Goal: Information Seeking & Learning: Check status

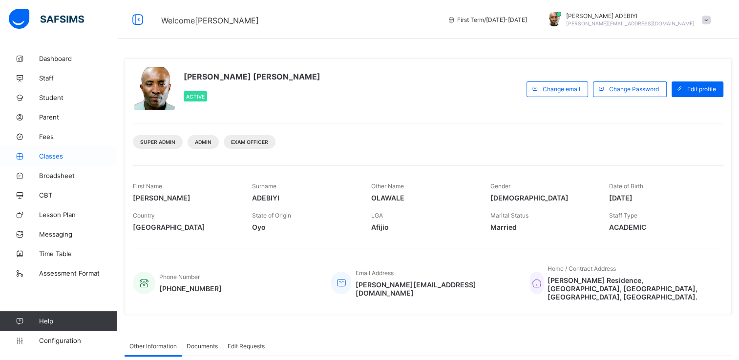
click at [49, 159] on span "Classes" at bounding box center [78, 156] width 78 height 8
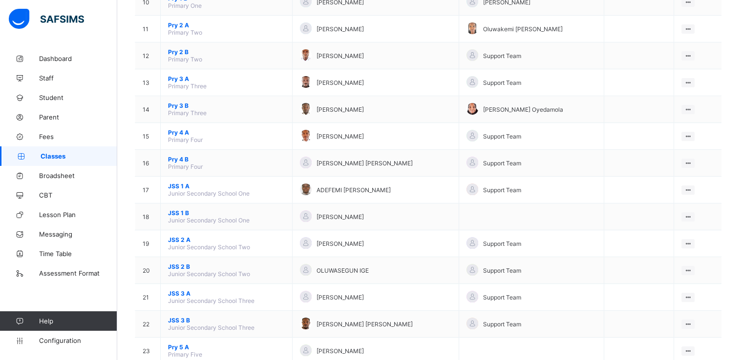
scroll to position [425, 0]
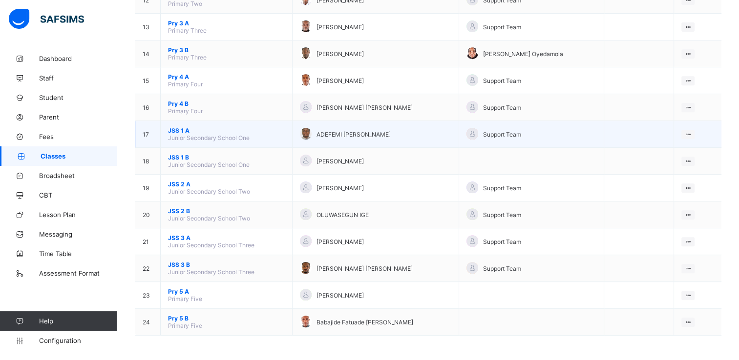
click at [176, 128] on span "JSS 1 A" at bounding box center [226, 130] width 117 height 7
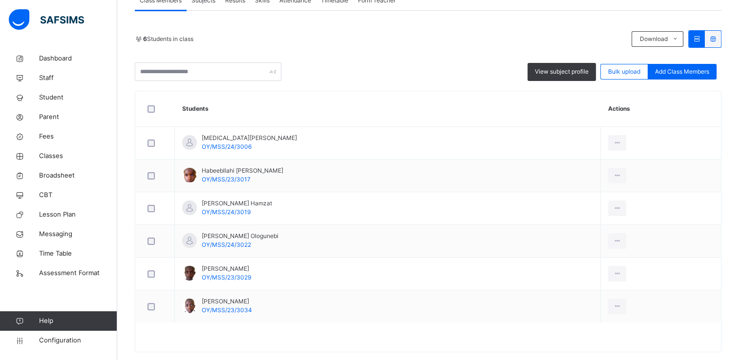
scroll to position [196, 0]
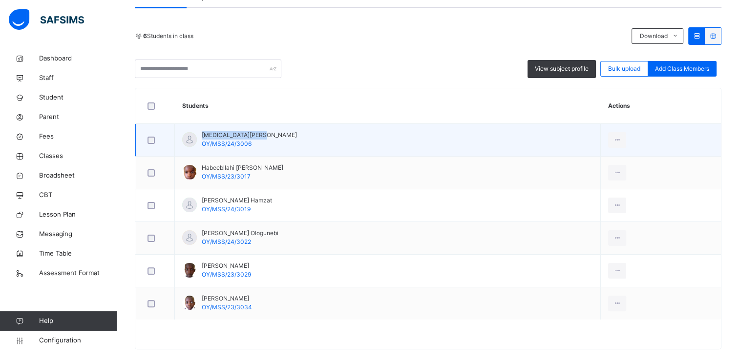
drag, startPoint x: 203, startPoint y: 135, endPoint x: 242, endPoint y: 136, distance: 39.1
click at [242, 136] on span "Alli Olawale Ibrahim" at bounding box center [249, 135] width 95 height 9
drag, startPoint x: 242, startPoint y: 136, endPoint x: 250, endPoint y: 135, distance: 8.4
click at [250, 135] on span "Alli Olawale Ibrahim" at bounding box center [249, 135] width 95 height 9
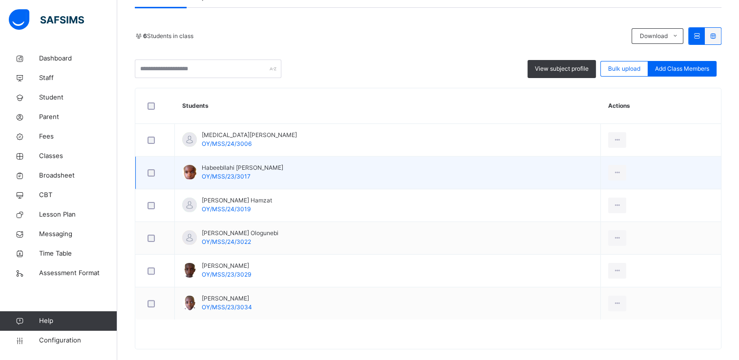
drag, startPoint x: 284, startPoint y: 169, endPoint x: 201, endPoint y: 168, distance: 82.6
click at [202, 168] on span "Habeebllahi Alao Sharafadeen" at bounding box center [243, 168] width 82 height 9
copy span "Habeebllahi Alao Sharafadeen"
click at [338, 174] on td "Habeebllahi Alao Sharafadeen OY/MSS/23/3017" at bounding box center [388, 173] width 426 height 33
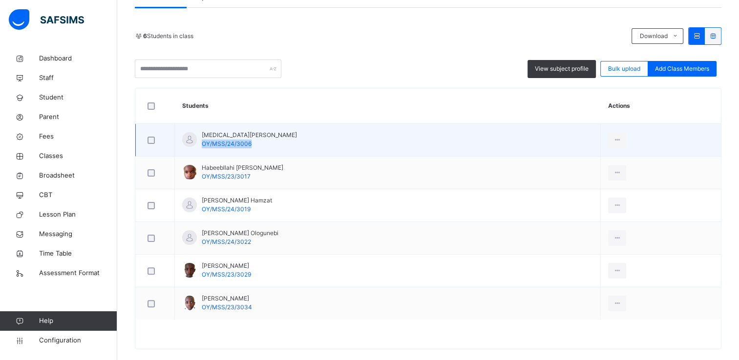
drag, startPoint x: 249, startPoint y: 144, endPoint x: 201, endPoint y: 144, distance: 47.9
click at [202, 144] on span "OY/MSS/24/3006" at bounding box center [227, 143] width 50 height 7
copy span "OY/MSS/24/3006"
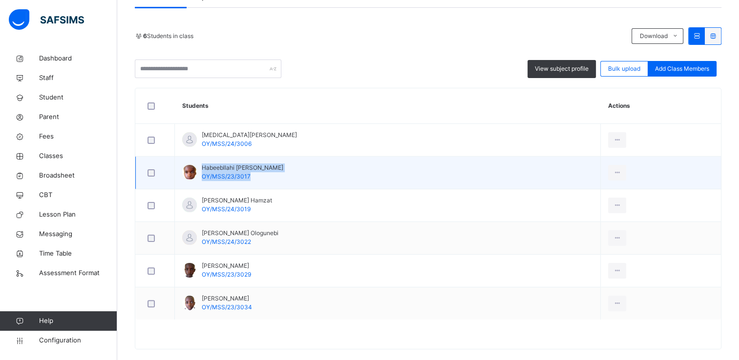
drag, startPoint x: 248, startPoint y: 175, endPoint x: 200, endPoint y: 171, distance: 47.5
click at [200, 171] on div "Habeebllahi Alao Sharafadeen OY/MSS/23/3017" at bounding box center [232, 173] width 101 height 18
click at [200, 175] on div "Habeebllahi Alao Sharafadeen OY/MSS/23/3017" at bounding box center [232, 173] width 101 height 18
drag, startPoint x: 201, startPoint y: 177, endPoint x: 252, endPoint y: 179, distance: 50.9
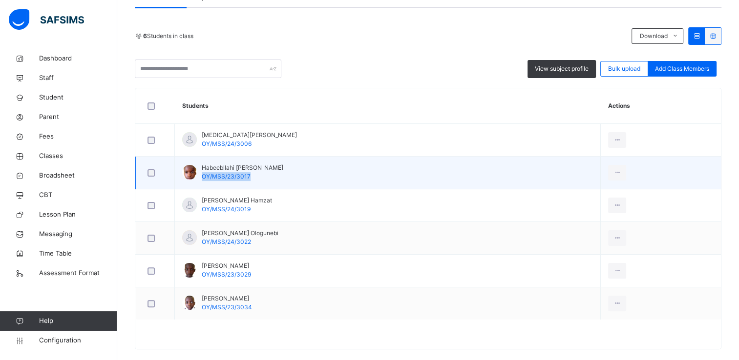
click at [252, 179] on div "Habeebllahi Alao Sharafadeen OY/MSS/23/3017" at bounding box center [243, 173] width 82 height 18
copy span "OY/MSS/23/3017"
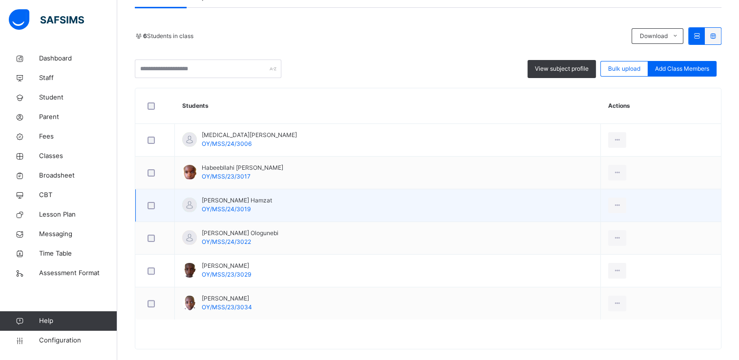
click at [262, 199] on span "Muadh Olamiposi Hamzat" at bounding box center [237, 200] width 70 height 9
drag, startPoint x: 271, startPoint y: 199, endPoint x: 207, endPoint y: 196, distance: 63.6
click at [207, 196] on span "Muadh Olamiposi Hamzat" at bounding box center [237, 200] width 70 height 9
drag, startPoint x: 207, startPoint y: 196, endPoint x: 202, endPoint y: 199, distance: 5.5
click at [202, 199] on span "Muadh Olamiposi Hamzat" at bounding box center [237, 200] width 70 height 9
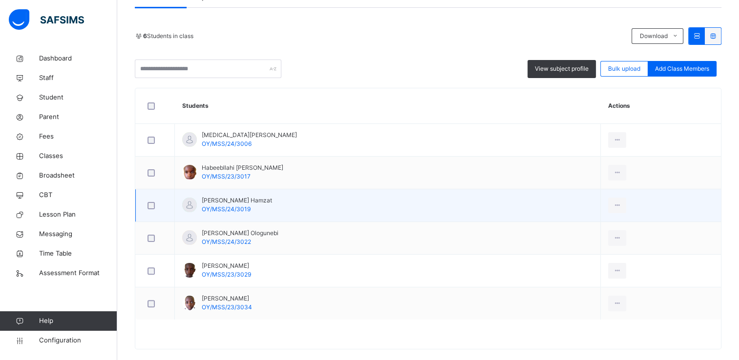
drag, startPoint x: 202, startPoint y: 199, endPoint x: 272, endPoint y: 198, distance: 69.8
click at [272, 198] on span "Muadh Olamiposi Hamzat" at bounding box center [237, 200] width 70 height 9
copy span "Muadh Olamiposi Hamzat"
drag, startPoint x: 203, startPoint y: 209, endPoint x: 254, endPoint y: 212, distance: 50.9
click at [254, 212] on div "Muadh Olamiposi Hamzat OY/MSS/24/3019" at bounding box center [237, 205] width 70 height 18
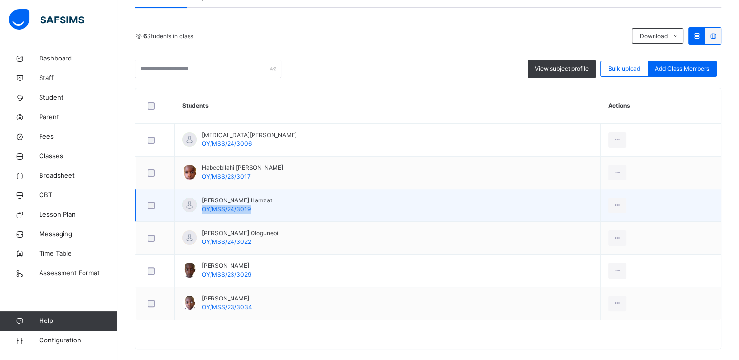
copy span "OY/MSS/24/3019"
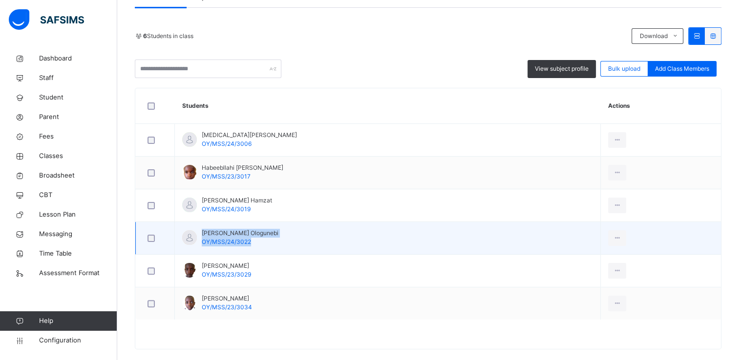
drag, startPoint x: 203, startPoint y: 232, endPoint x: 286, endPoint y: 230, distance: 82.6
click at [286, 230] on td "Muheez Olamilekan Ologunebi OY/MSS/24/3022" at bounding box center [388, 238] width 426 height 33
drag, startPoint x: 284, startPoint y: 232, endPoint x: 221, endPoint y: 232, distance: 63.5
click at [221, 232] on span "Muheez Olamilekan Ologunebi" at bounding box center [240, 233] width 77 height 9
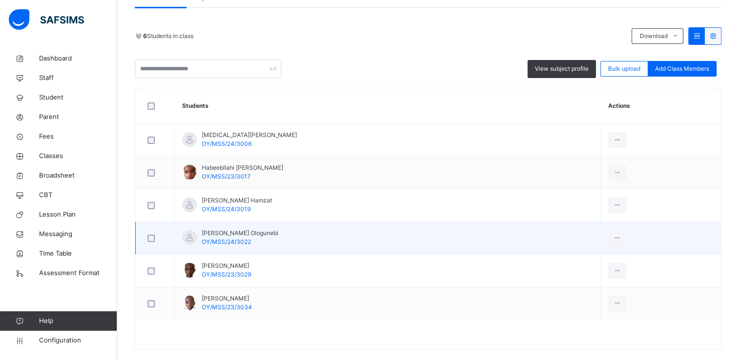
drag, startPoint x: 221, startPoint y: 232, endPoint x: 201, endPoint y: 232, distance: 19.5
click at [202, 232] on span "Muheez Olamilekan Ologunebi" at bounding box center [240, 233] width 77 height 9
drag, startPoint x: 201, startPoint y: 232, endPoint x: 285, endPoint y: 229, distance: 84.1
click at [278, 229] on span "Muheez Olamilekan Ologunebi" at bounding box center [240, 233] width 77 height 9
copy span "Muheez Olamilekan Ologunebi"
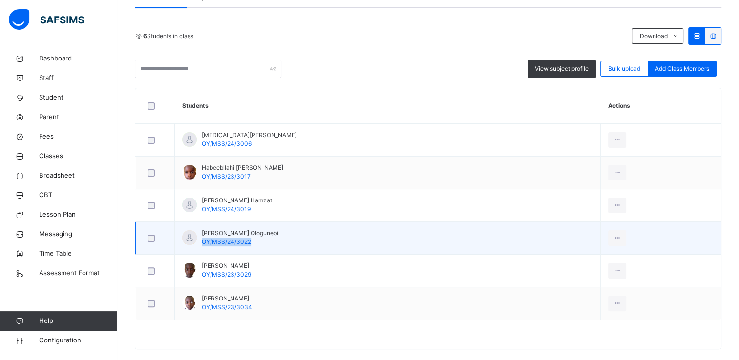
drag, startPoint x: 203, startPoint y: 240, endPoint x: 253, endPoint y: 238, distance: 50.3
click at [253, 238] on div "Muheez Olamilekan Ologunebi OY/MSS/24/3022" at bounding box center [240, 238] width 77 height 18
copy span "OY/MSS/24/3022"
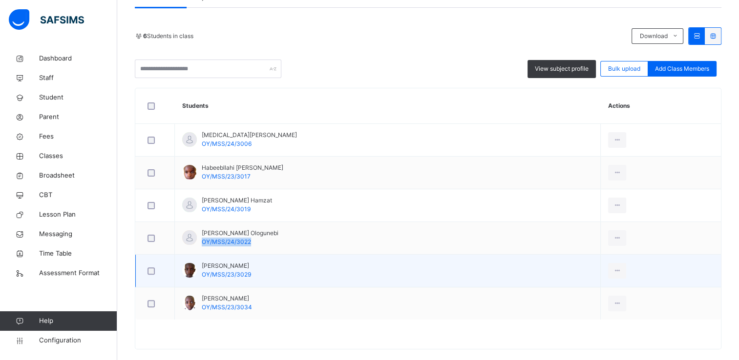
drag, startPoint x: 202, startPoint y: 266, endPoint x: 247, endPoint y: 266, distance: 44.9
click at [247, 266] on span "Olamide Oyekan" at bounding box center [226, 266] width 49 height 9
copy span "Olamide Oyekan"
drag, startPoint x: 202, startPoint y: 275, endPoint x: 249, endPoint y: 275, distance: 46.9
click at [249, 275] on span "OY/MSS/23/3029" at bounding box center [226, 274] width 49 height 7
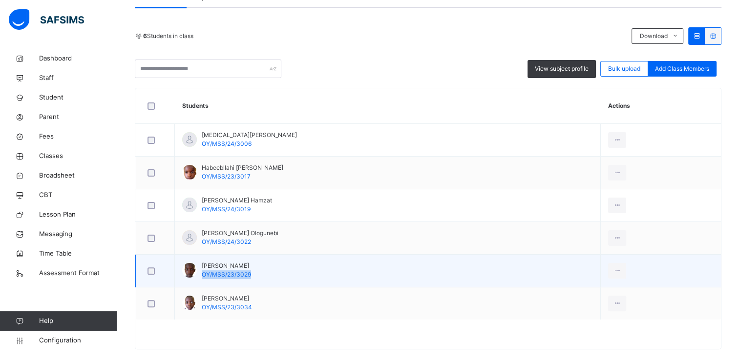
copy span "OY/MSS/23/3029"
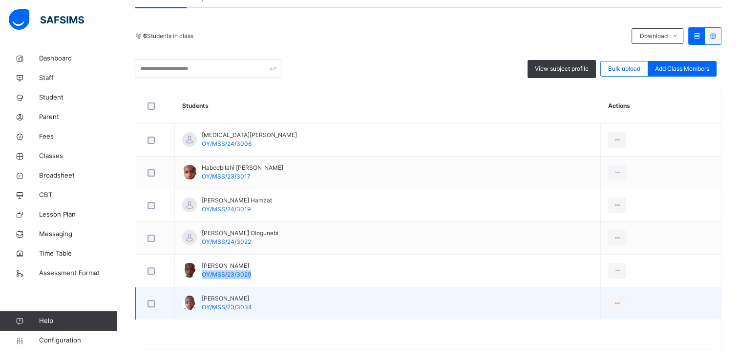
drag, startPoint x: 201, startPoint y: 298, endPoint x: 281, endPoint y: 300, distance: 80.1
click at [252, 300] on span "Toheeb Ayomide Muhammed" at bounding box center [227, 299] width 50 height 9
copy span "Toheeb Ayomide Muhammed"
drag, startPoint x: 201, startPoint y: 308, endPoint x: 252, endPoint y: 307, distance: 50.8
click at [252, 307] on div "Toheeb Ayomide Muhammed OY/MSS/23/3034" at bounding box center [227, 304] width 50 height 18
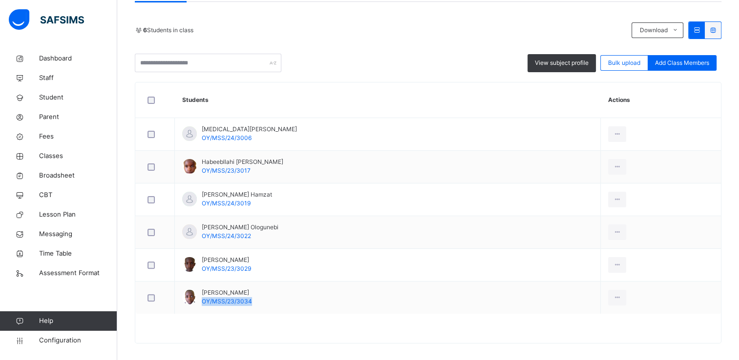
scroll to position [208, 0]
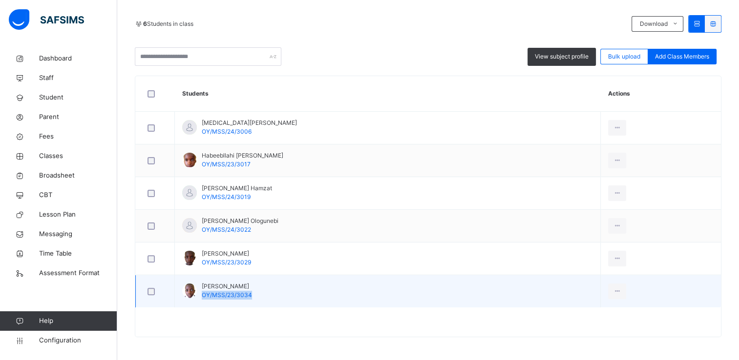
click at [252, 292] on div "Toheeb Ayomide Muhammed OY/MSS/23/3034" at bounding box center [227, 291] width 50 height 18
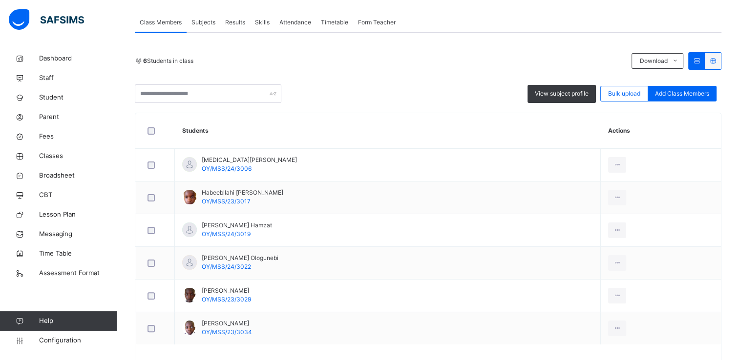
scroll to position [175, 0]
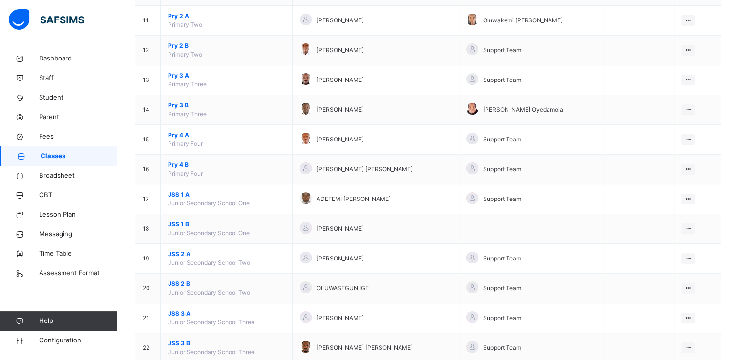
scroll to position [413, 0]
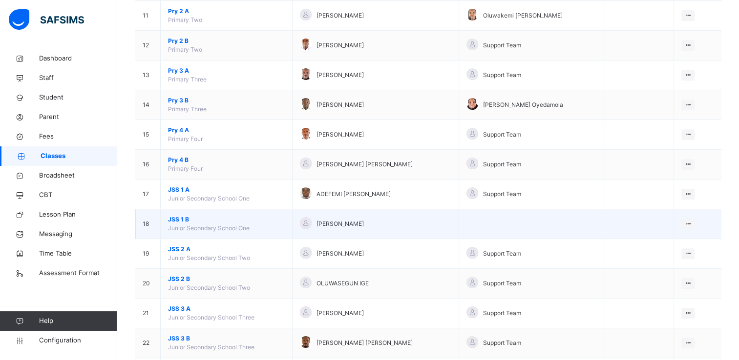
click at [175, 215] on span "JSS 1 B" at bounding box center [226, 219] width 117 height 9
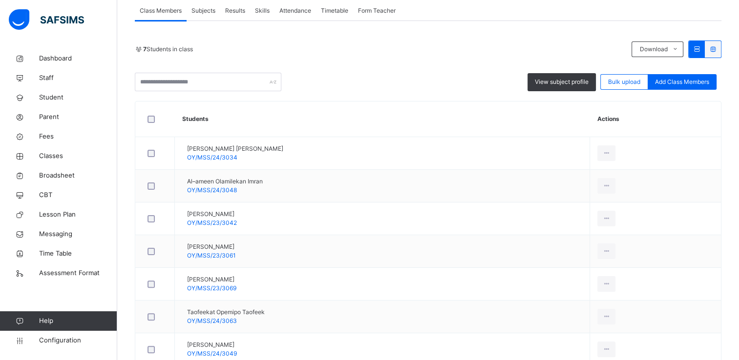
scroll to position [179, 0]
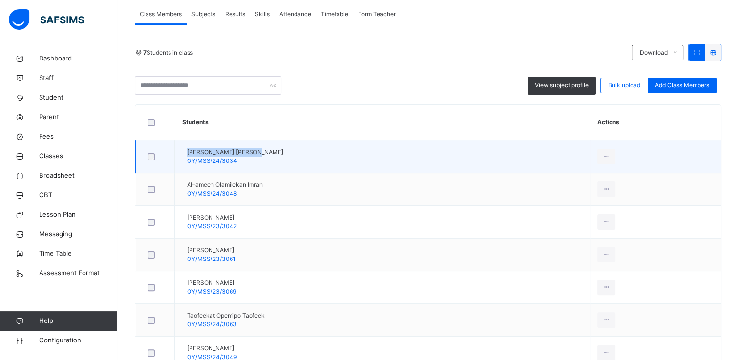
drag, startPoint x: 261, startPoint y: 151, endPoint x: 202, endPoint y: 153, distance: 59.1
click at [202, 153] on span "Aderonke Esther Abiri" at bounding box center [235, 152] width 96 height 9
drag, startPoint x: 203, startPoint y: 160, endPoint x: 251, endPoint y: 160, distance: 48.4
click at [251, 160] on div "Aderonke Esther Abiri OY/MSS/24/3034" at bounding box center [235, 157] width 96 height 18
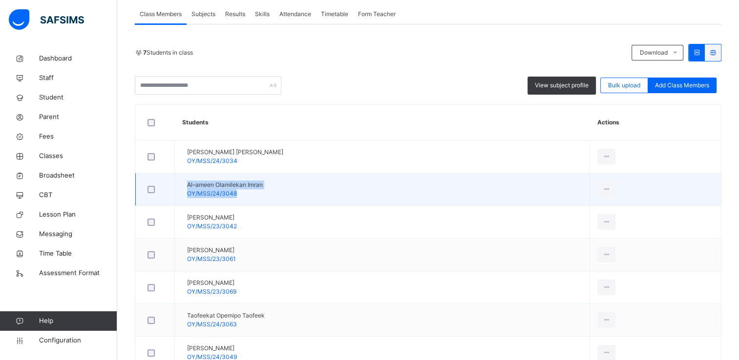
drag, startPoint x: 203, startPoint y: 185, endPoint x: 278, endPoint y: 186, distance: 75.2
click at [278, 186] on td "Al–ameen Olamilekan Imran OY/MSS/24/3048" at bounding box center [382, 189] width 415 height 33
drag, startPoint x: 277, startPoint y: 184, endPoint x: 203, endPoint y: 185, distance: 74.7
click at [203, 185] on span "Al–ameen Olamilekan Imran" at bounding box center [225, 185] width 76 height 9
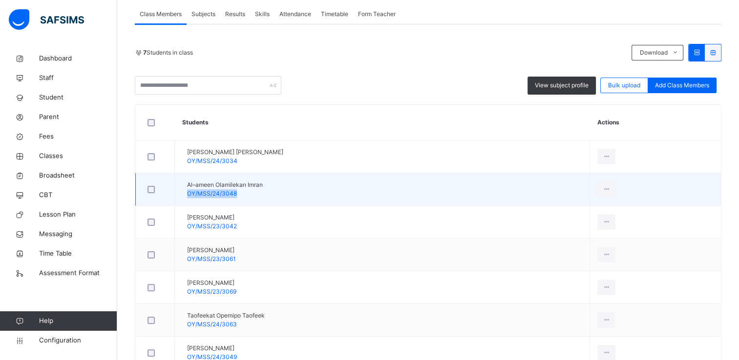
drag, startPoint x: 202, startPoint y: 190, endPoint x: 250, endPoint y: 194, distance: 47.5
click at [237, 194] on span "OY/MSS/24/3048" at bounding box center [212, 193] width 50 height 7
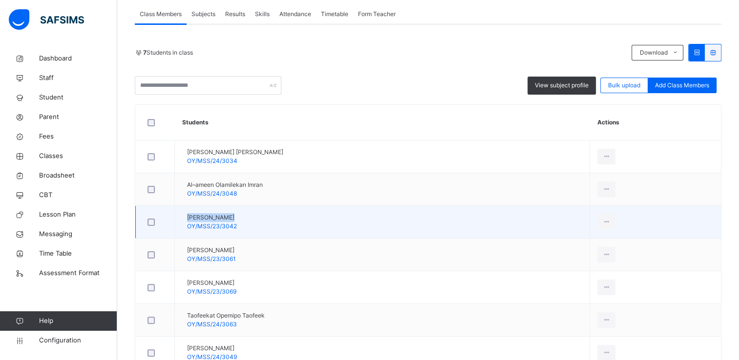
drag, startPoint x: 203, startPoint y: 217, endPoint x: 244, endPoint y: 216, distance: 41.5
click at [237, 216] on span "Awwal Kazeem" at bounding box center [212, 217] width 50 height 9
drag, startPoint x: 250, startPoint y: 224, endPoint x: 201, endPoint y: 225, distance: 48.9
click at [201, 225] on span "OY/MSS/23/3042" at bounding box center [212, 226] width 50 height 7
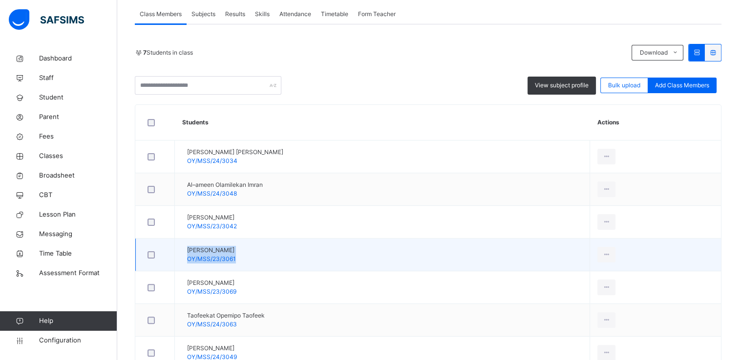
drag, startPoint x: 202, startPoint y: 249, endPoint x: 276, endPoint y: 249, distance: 73.8
click at [276, 249] on td "Mukthar Ayodabo Hamzat OY/MSS/23/3061" at bounding box center [382, 255] width 415 height 33
drag, startPoint x: 202, startPoint y: 248, endPoint x: 273, endPoint y: 249, distance: 71.3
click at [236, 249] on span "Mukthar Ayodabo Hamzat" at bounding box center [211, 250] width 49 height 9
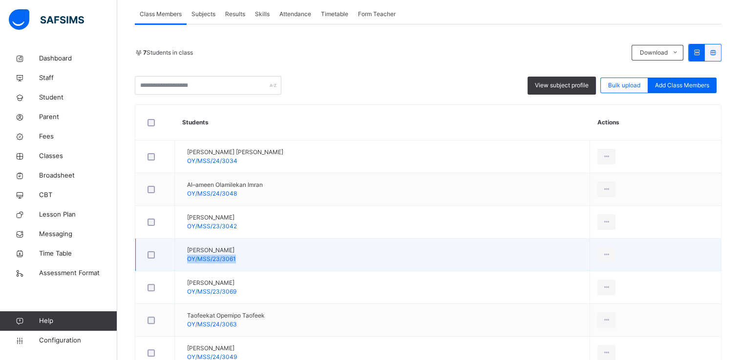
drag, startPoint x: 203, startPoint y: 257, endPoint x: 250, endPoint y: 259, distance: 46.9
click at [236, 259] on span "OY/MSS/23/3061" at bounding box center [211, 258] width 49 height 7
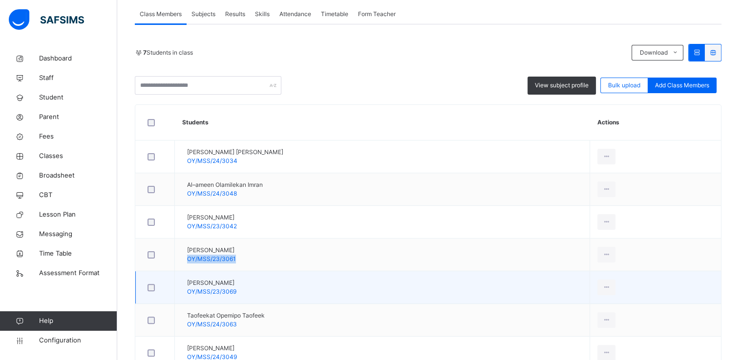
drag, startPoint x: 202, startPoint y: 281, endPoint x: 262, endPoint y: 282, distance: 60.1
click at [236, 282] on span "Samad Adisa Mumeen" at bounding box center [211, 283] width 49 height 9
drag, startPoint x: 202, startPoint y: 292, endPoint x: 251, endPoint y: 293, distance: 48.8
click at [236, 293] on div "Samad Adisa Mumeen OY/MSS/23/3069" at bounding box center [211, 288] width 49 height 18
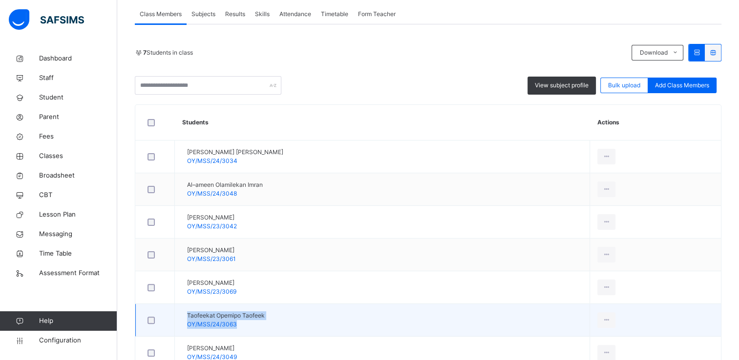
drag, startPoint x: 202, startPoint y: 316, endPoint x: 281, endPoint y: 315, distance: 79.1
click at [281, 315] on td "Taofeekat Opemipo Taofeek OY/MSS/24/3063" at bounding box center [382, 320] width 415 height 33
click at [279, 315] on td "Taofeekat Opemipo Taofeek OY/MSS/24/3063" at bounding box center [382, 320] width 415 height 33
click at [201, 313] on span "Taofeekat Opemipo Taofeek" at bounding box center [226, 316] width 78 height 9
drag, startPoint x: 201, startPoint y: 313, endPoint x: 279, endPoint y: 314, distance: 77.7
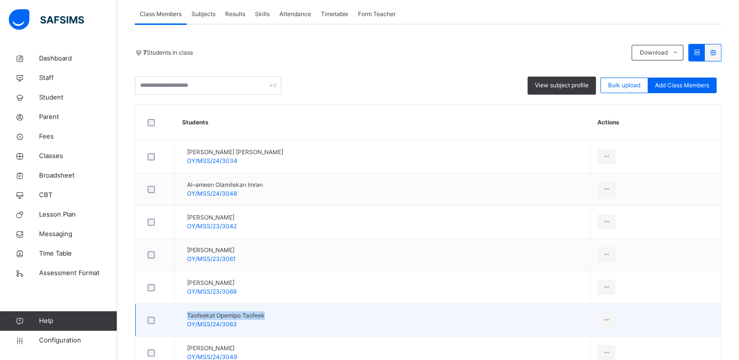
click at [265, 314] on span "Taofeekat Opemipo Taofeek" at bounding box center [226, 316] width 78 height 9
drag, startPoint x: 202, startPoint y: 323, endPoint x: 250, endPoint y: 321, distance: 48.4
click at [237, 321] on span "OY/MSS/24/3063" at bounding box center [212, 324] width 50 height 7
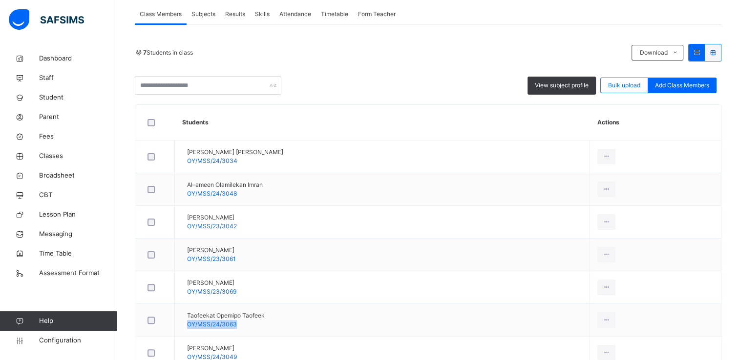
scroll to position [241, 0]
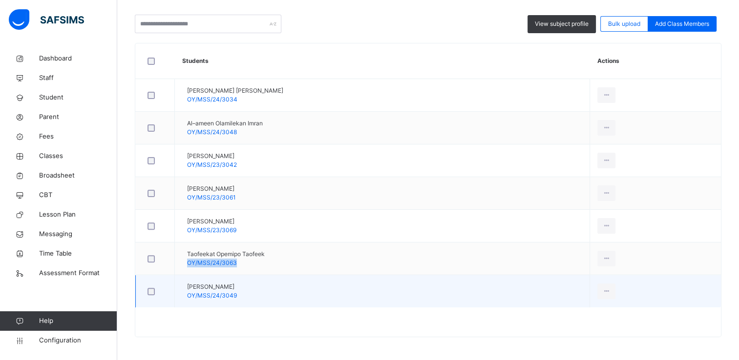
drag, startPoint x: 202, startPoint y: 284, endPoint x: 265, endPoint y: 281, distance: 63.6
click at [237, 283] on span "Yusuff Ayokunmi Kasali" at bounding box center [212, 287] width 50 height 9
drag, startPoint x: 201, startPoint y: 296, endPoint x: 251, endPoint y: 296, distance: 49.3
click at [237, 296] on div "Yusuff Ayokunmi Kasali OY/MSS/24/3049" at bounding box center [212, 292] width 50 height 18
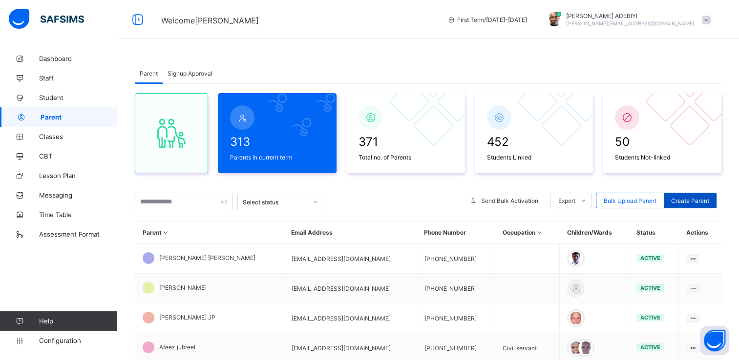
click at [692, 196] on div "Create Parent" at bounding box center [690, 201] width 53 height 16
select select "**"
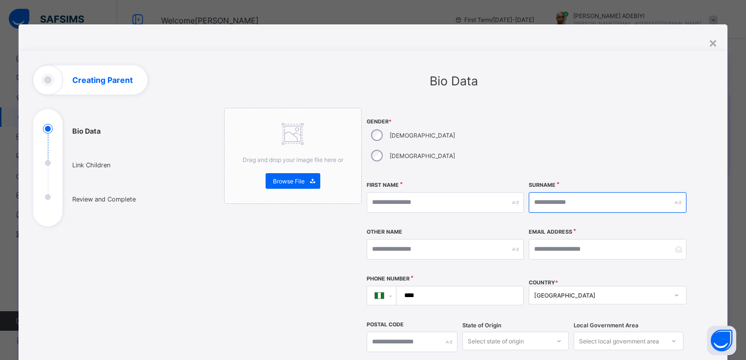
click at [565, 192] on input "text" at bounding box center [607, 202] width 157 height 21
type input "*******"
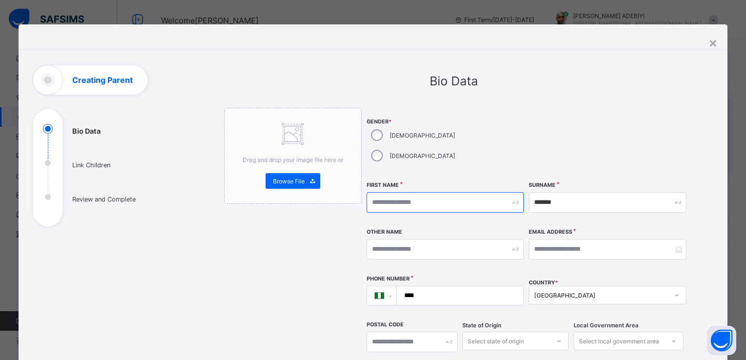
click at [409, 192] on input "text" at bounding box center [445, 202] width 157 height 21
type input "*******"
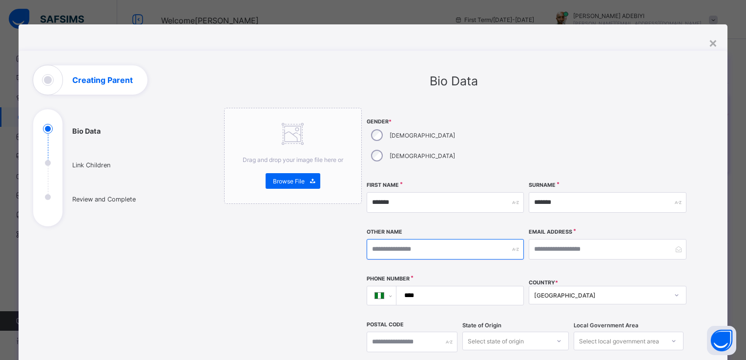
click at [390, 239] on input "text" at bounding box center [445, 249] width 157 height 21
type input "********"
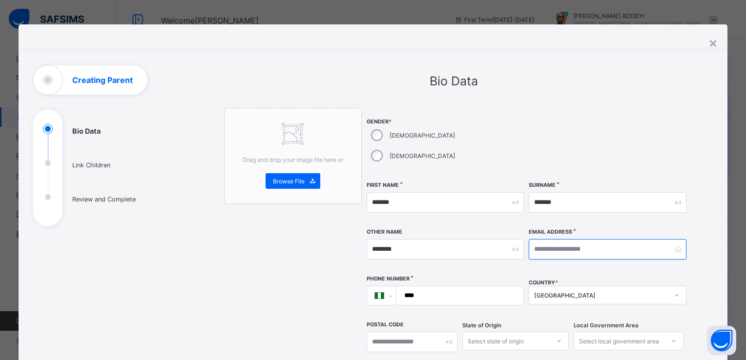
click at [588, 239] on input "email" at bounding box center [607, 249] width 157 height 21
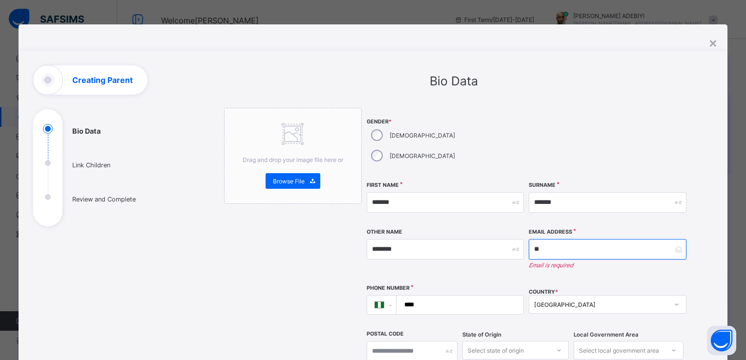
type input "*"
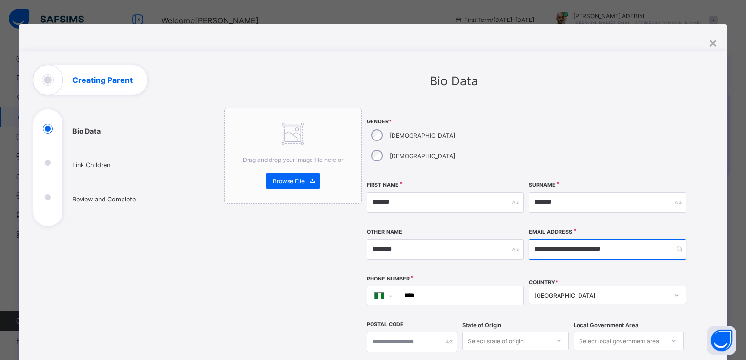
type input "**********"
click at [418, 287] on input "****" at bounding box center [459, 296] width 120 height 19
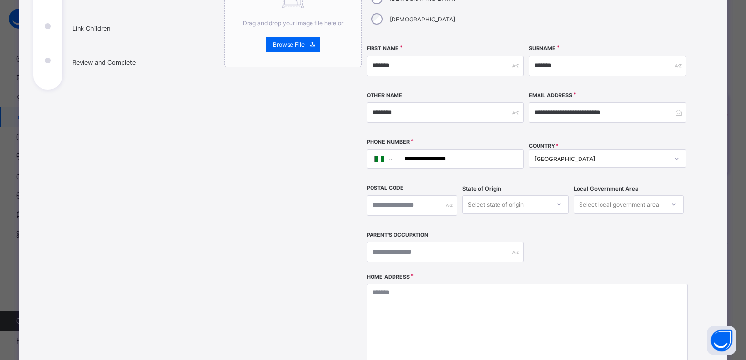
scroll to position [140, 0]
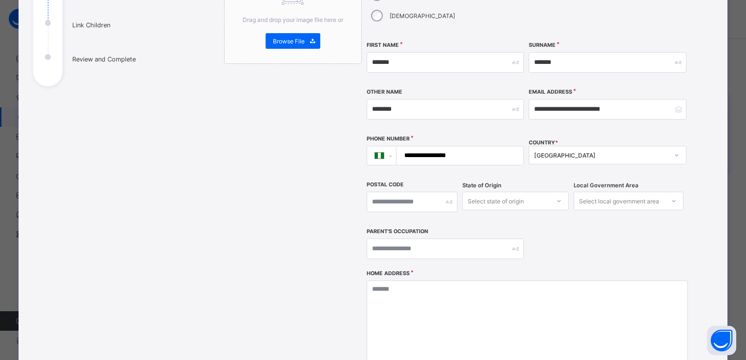
type input "**********"
click at [495, 192] on div "Select state of origin" at bounding box center [496, 201] width 56 height 19
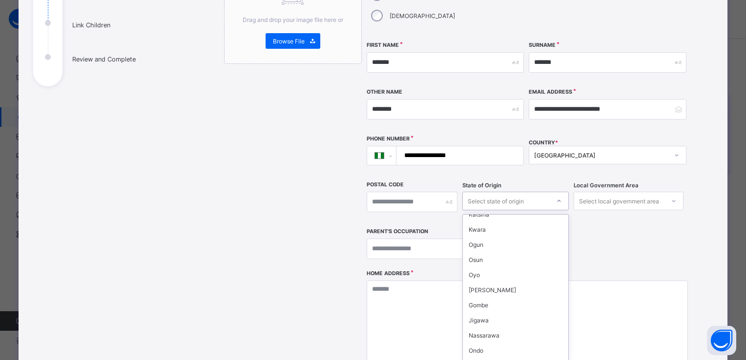
scroll to position [131, 0]
click at [504, 266] on div "Oyo" at bounding box center [516, 273] width 106 height 15
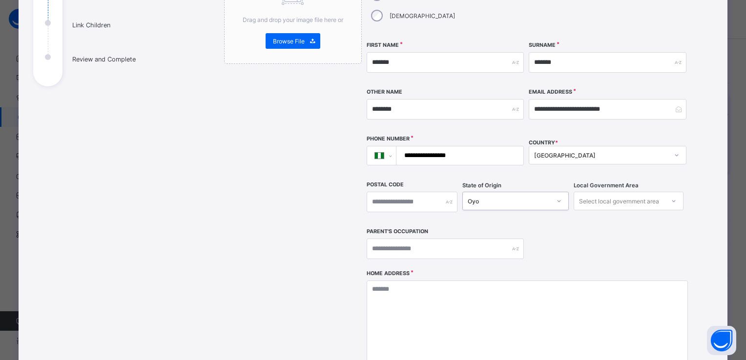
click at [671, 196] on icon at bounding box center [674, 201] width 6 height 10
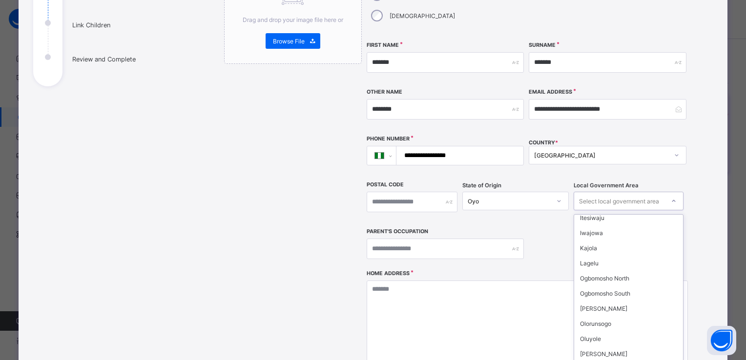
scroll to position [252, 0]
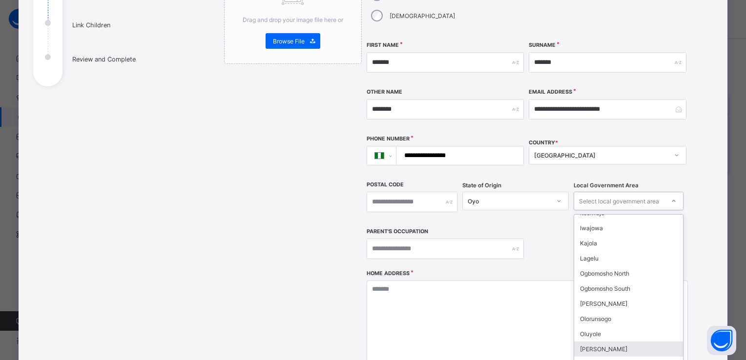
click at [607, 342] on div "[PERSON_NAME]" at bounding box center [628, 349] width 109 height 15
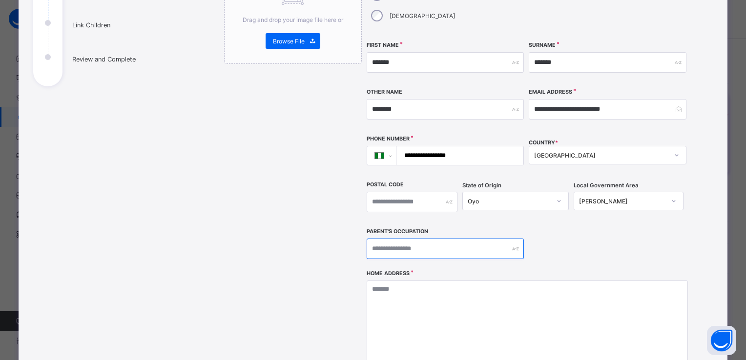
click at [408, 239] on input "text" at bounding box center [445, 249] width 157 height 21
type input "*******"
click at [555, 236] on div "**********" at bounding box center [527, 119] width 321 height 302
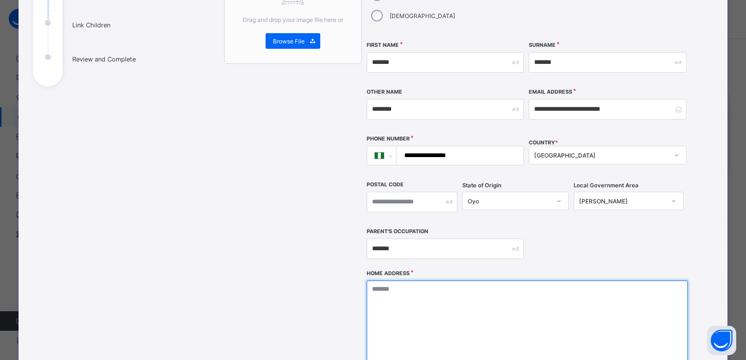
click at [400, 295] on textarea at bounding box center [527, 330] width 321 height 98
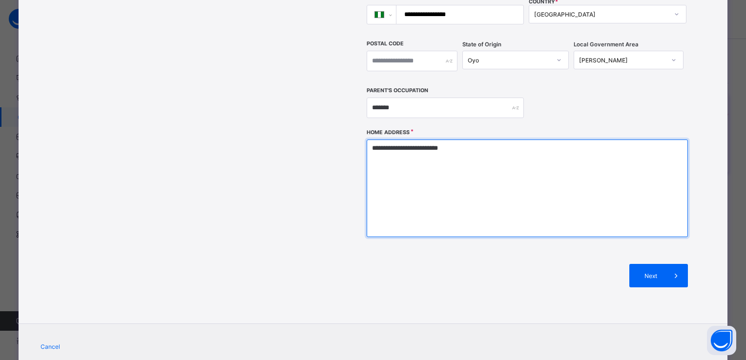
scroll to position [295, 0]
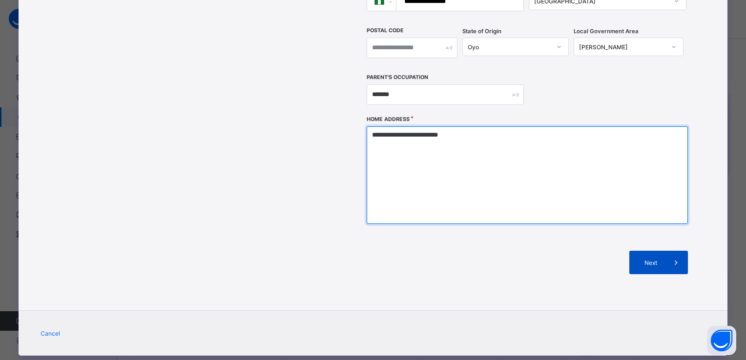
type textarea "**********"
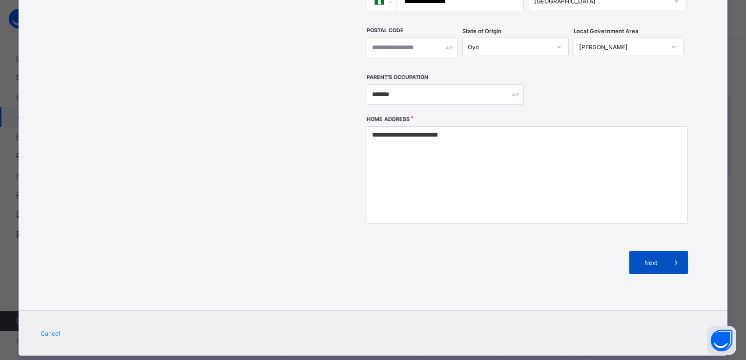
click at [674, 258] on icon at bounding box center [676, 263] width 11 height 10
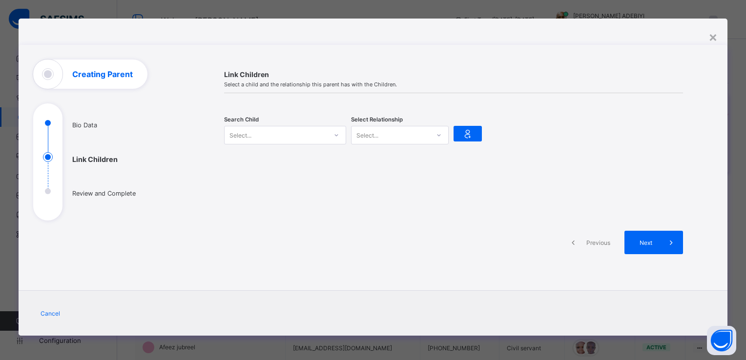
scroll to position [4, 0]
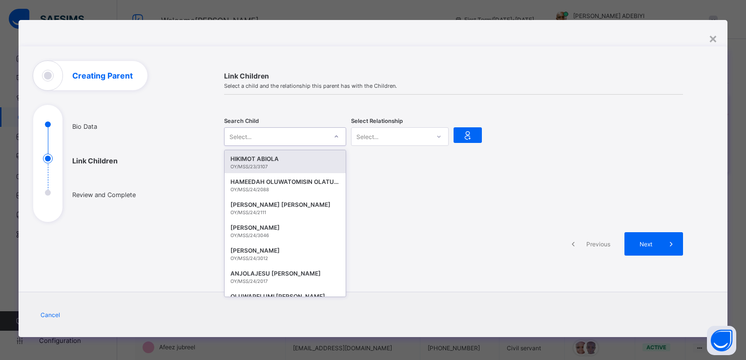
click at [339, 130] on div at bounding box center [336, 137] width 17 height 16
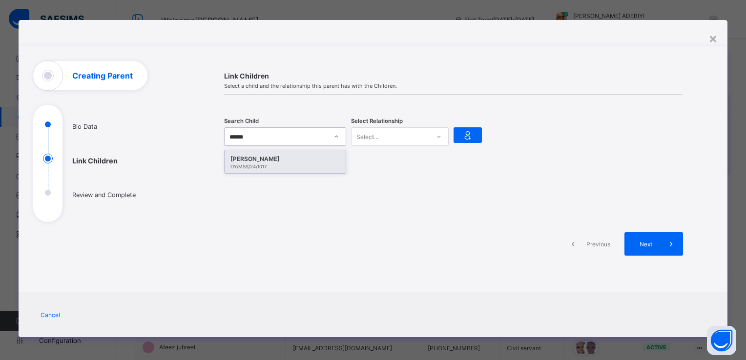
type input "*******"
click at [308, 162] on div "[PERSON_NAME]" at bounding box center [285, 159] width 109 height 10
click at [436, 135] on icon at bounding box center [439, 137] width 6 height 10
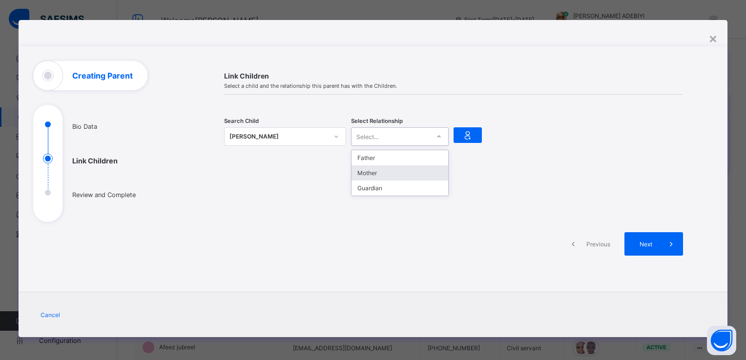
click at [410, 172] on div "Mother" at bounding box center [400, 173] width 97 height 15
click at [471, 133] on div at bounding box center [468, 135] width 28 height 16
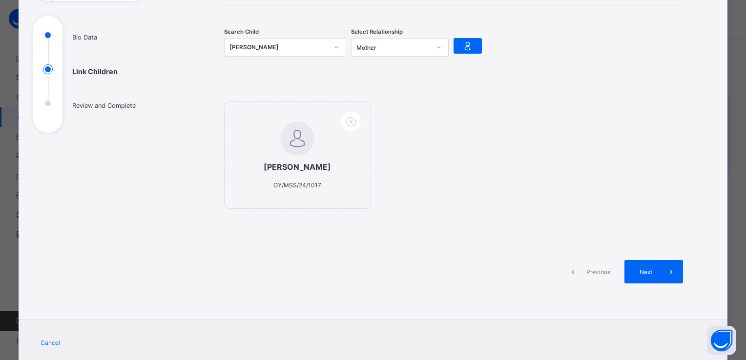
scroll to position [131, 0]
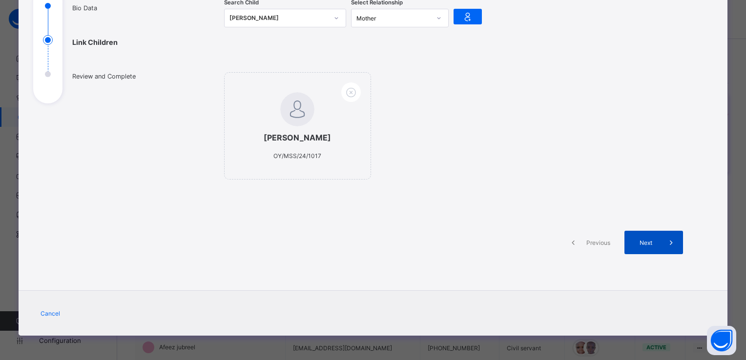
click at [668, 240] on icon at bounding box center [671, 243] width 11 height 10
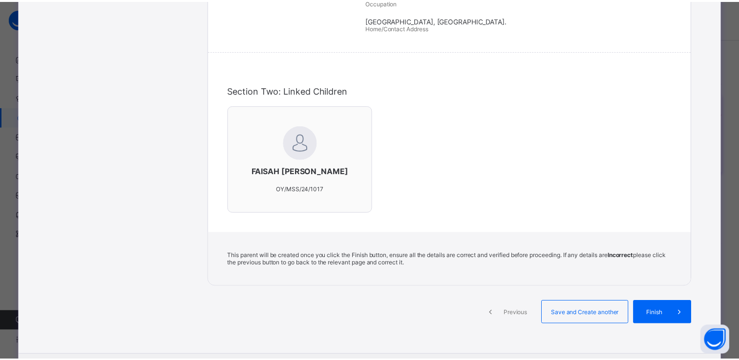
scroll to position [320, 0]
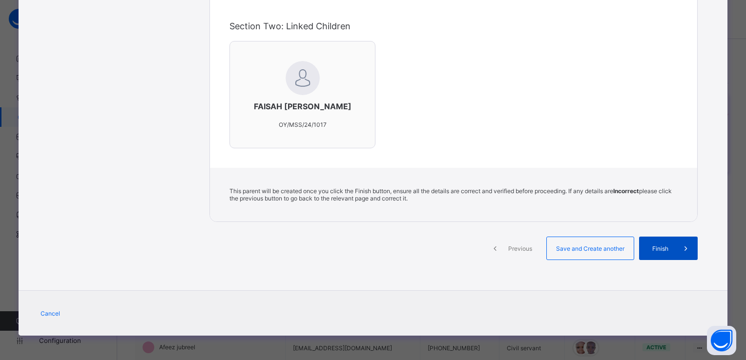
click at [680, 243] on span at bounding box center [686, 248] width 23 height 23
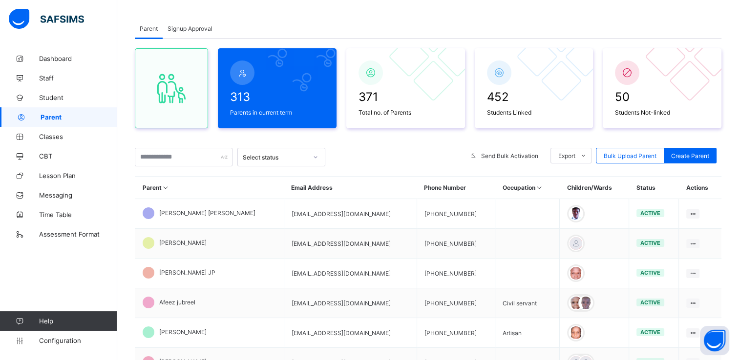
scroll to position [44, 0]
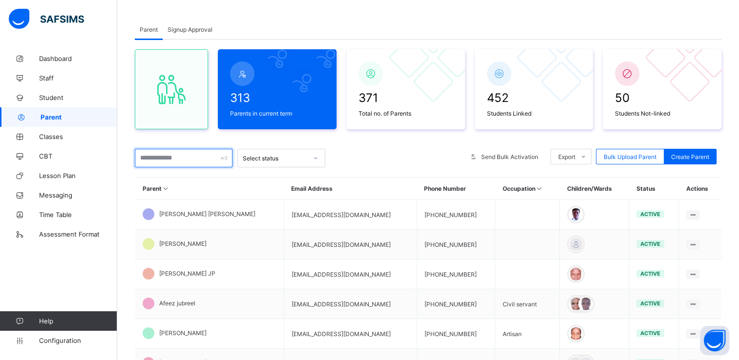
click at [176, 160] on input "text" at bounding box center [184, 158] width 98 height 19
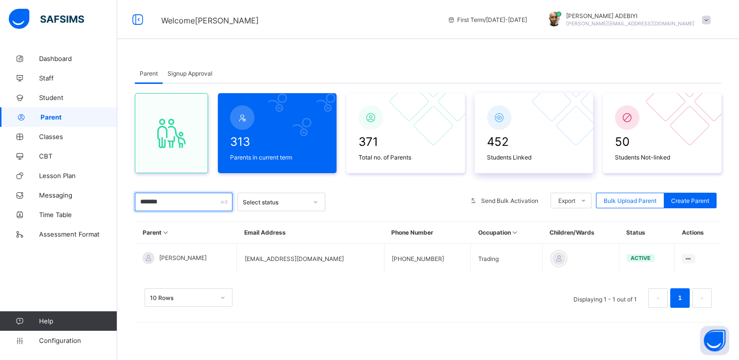
scroll to position [0, 0]
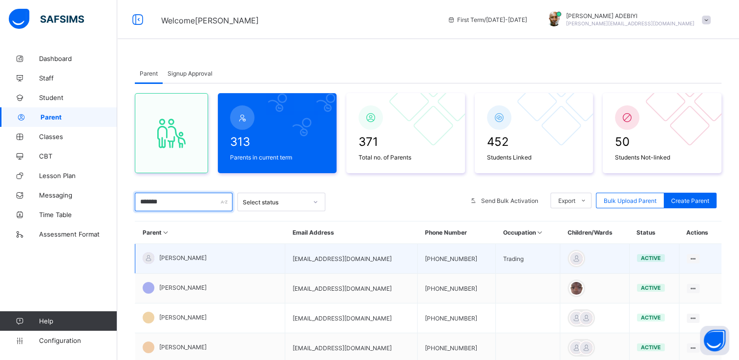
type input "*******"
drag, startPoint x: 270, startPoint y: 260, endPoint x: 358, endPoint y: 261, distance: 88.4
click at [358, 261] on td "[EMAIL_ADDRESS][DOMAIN_NAME]" at bounding box center [351, 259] width 132 height 30
copy td "[EMAIL_ADDRESS][DOMAIN_NAME]"
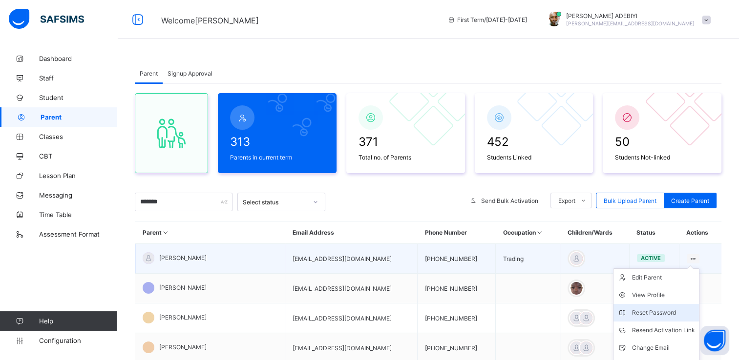
click at [665, 312] on div "Reset Password" at bounding box center [663, 313] width 63 height 10
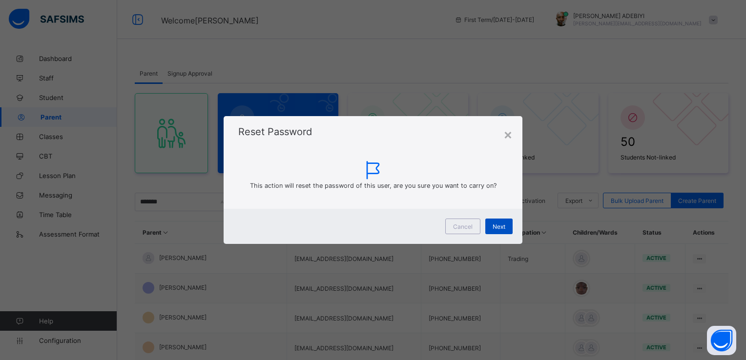
click at [494, 227] on span "Next" at bounding box center [499, 226] width 13 height 7
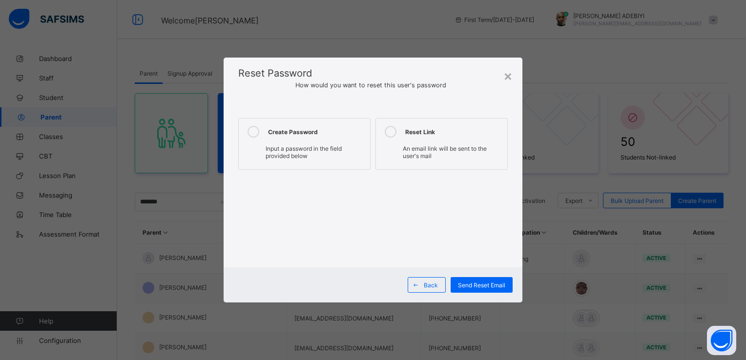
click at [253, 132] on icon at bounding box center [254, 132] width 12 height 12
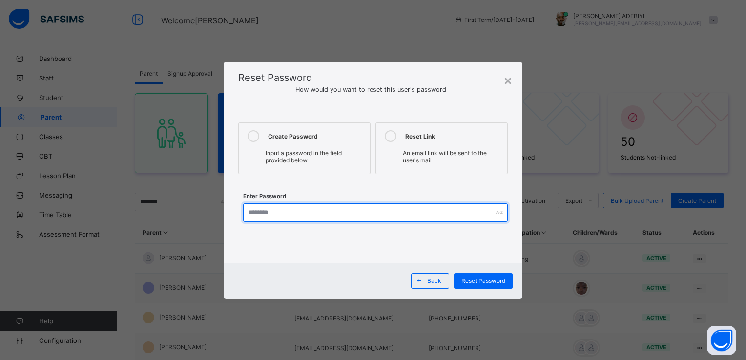
click at [277, 216] on input "text" at bounding box center [375, 213] width 264 height 19
type input "**********"
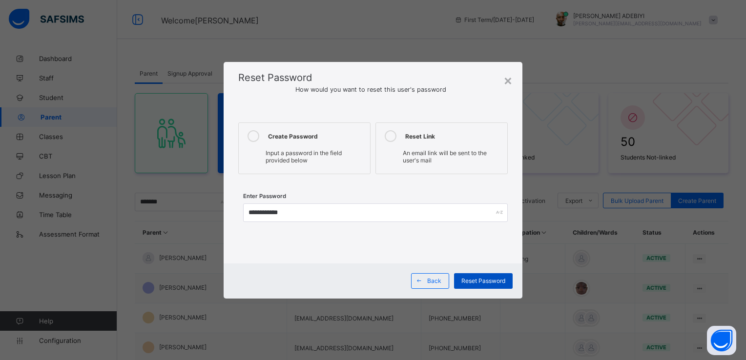
click at [489, 283] on span "Reset Password" at bounding box center [484, 280] width 44 height 7
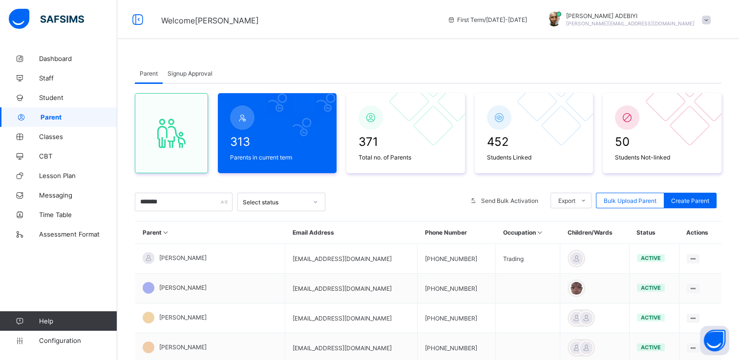
click at [711, 21] on span at bounding box center [706, 20] width 9 height 9
click at [689, 110] on span "Logout" at bounding box center [679, 112] width 64 height 11
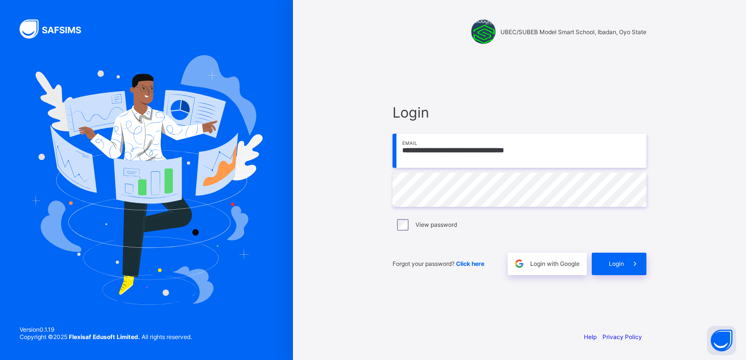
click at [560, 155] on input "**********" at bounding box center [520, 151] width 254 height 34
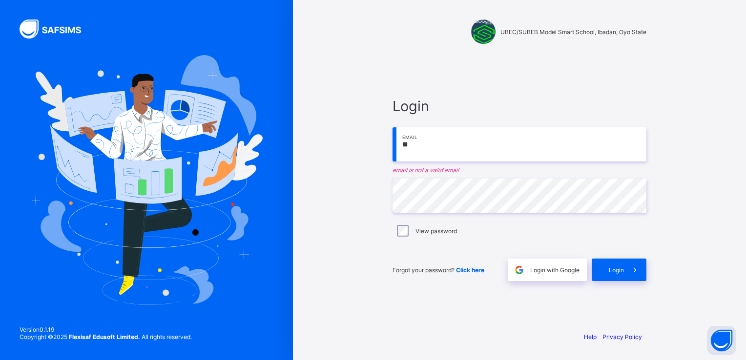
type input "*"
paste input "**********"
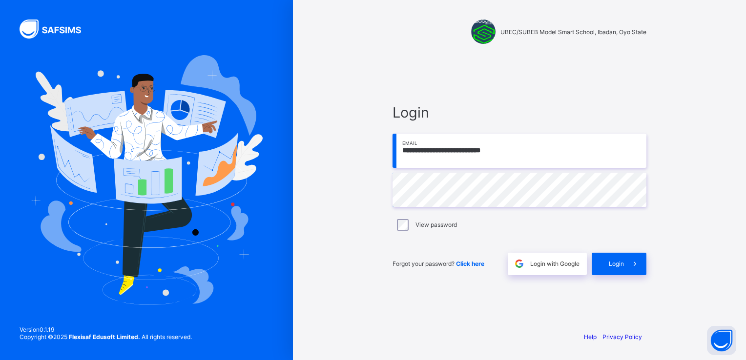
type input "**********"
click at [634, 261] on icon at bounding box center [635, 263] width 10 height 9
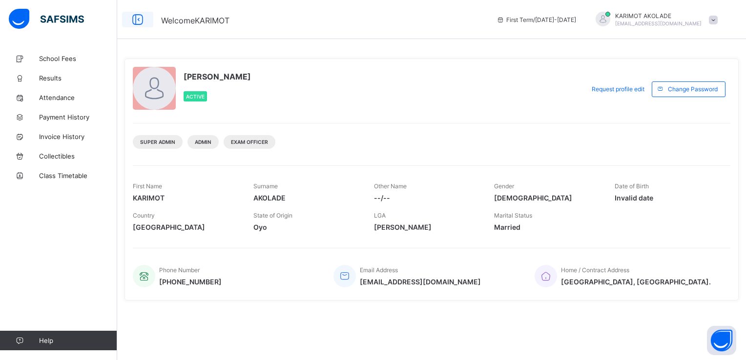
click at [134, 20] on icon at bounding box center [137, 20] width 17 height 14
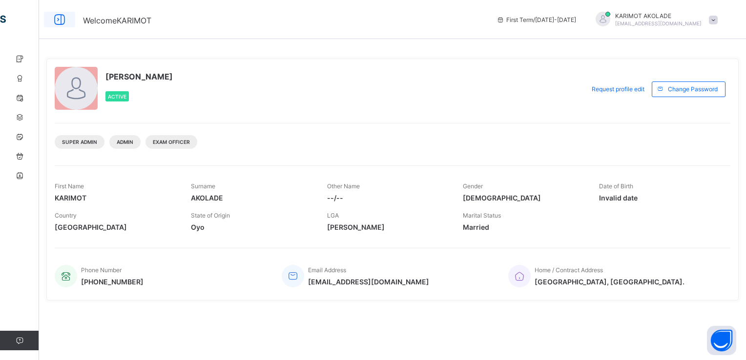
click at [56, 21] on icon at bounding box center [59, 20] width 17 height 14
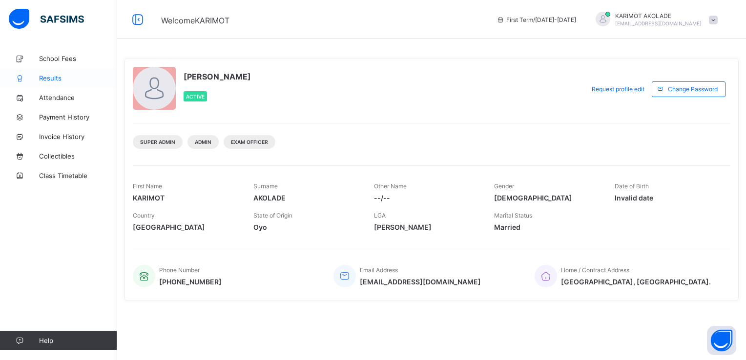
click at [48, 79] on span "Results" at bounding box center [78, 78] width 78 height 8
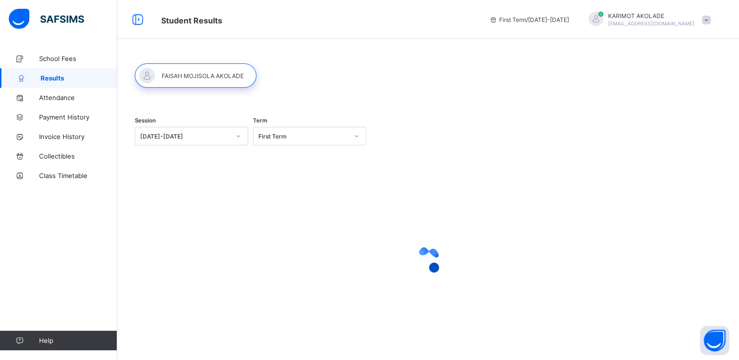
click at [239, 138] on icon at bounding box center [238, 136] width 6 height 10
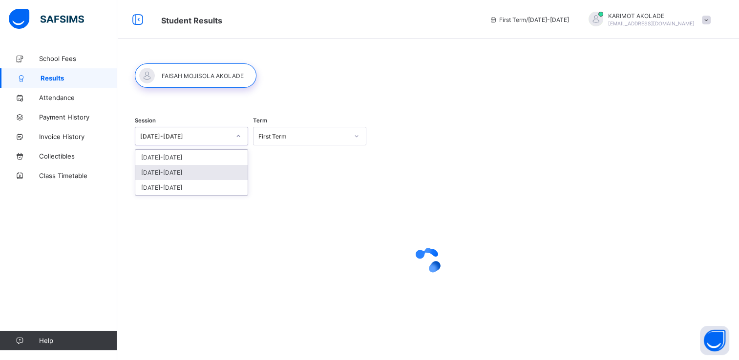
click at [190, 172] on div "[DATE]-[DATE]" at bounding box center [191, 172] width 112 height 15
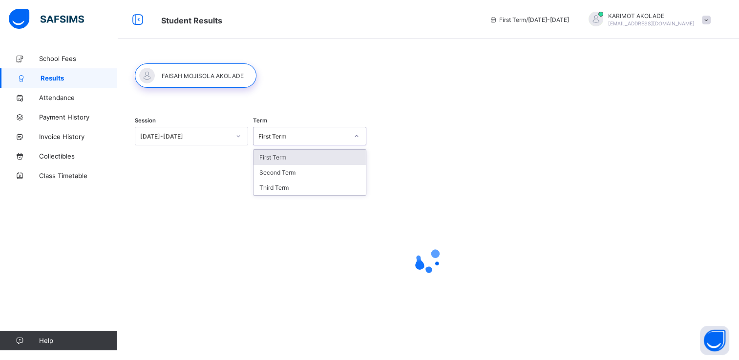
click at [355, 138] on icon at bounding box center [357, 136] width 6 height 10
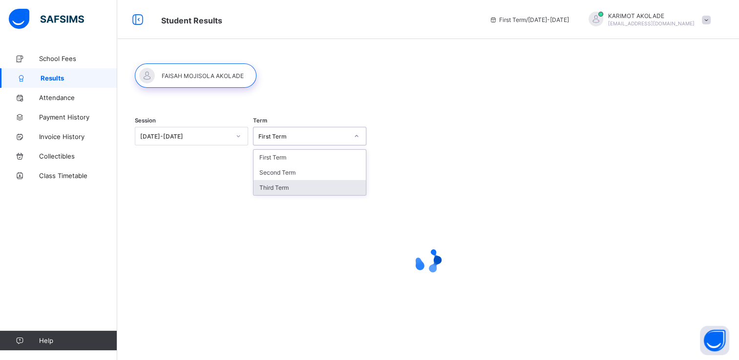
click at [310, 189] on div "Third Term" at bounding box center [309, 187] width 112 height 15
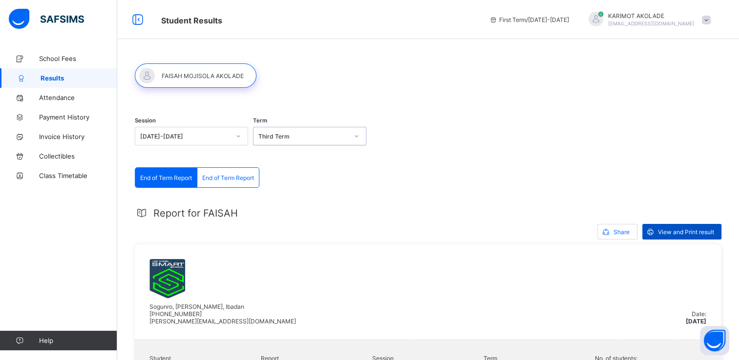
click at [681, 224] on div "View and Print result" at bounding box center [681, 232] width 79 height 16
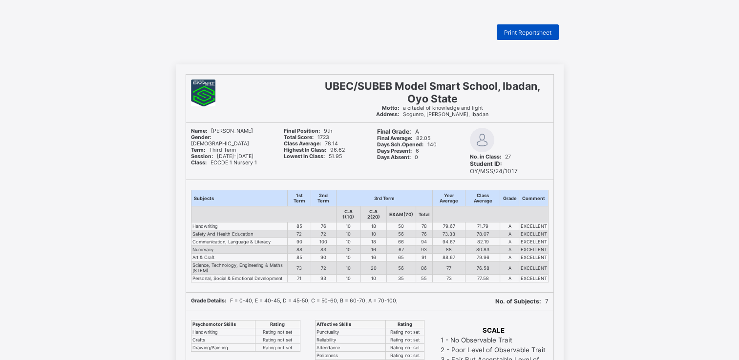
click at [521, 29] on span "Print Reportsheet" at bounding box center [527, 32] width 47 height 7
